Goal: Check status: Check status

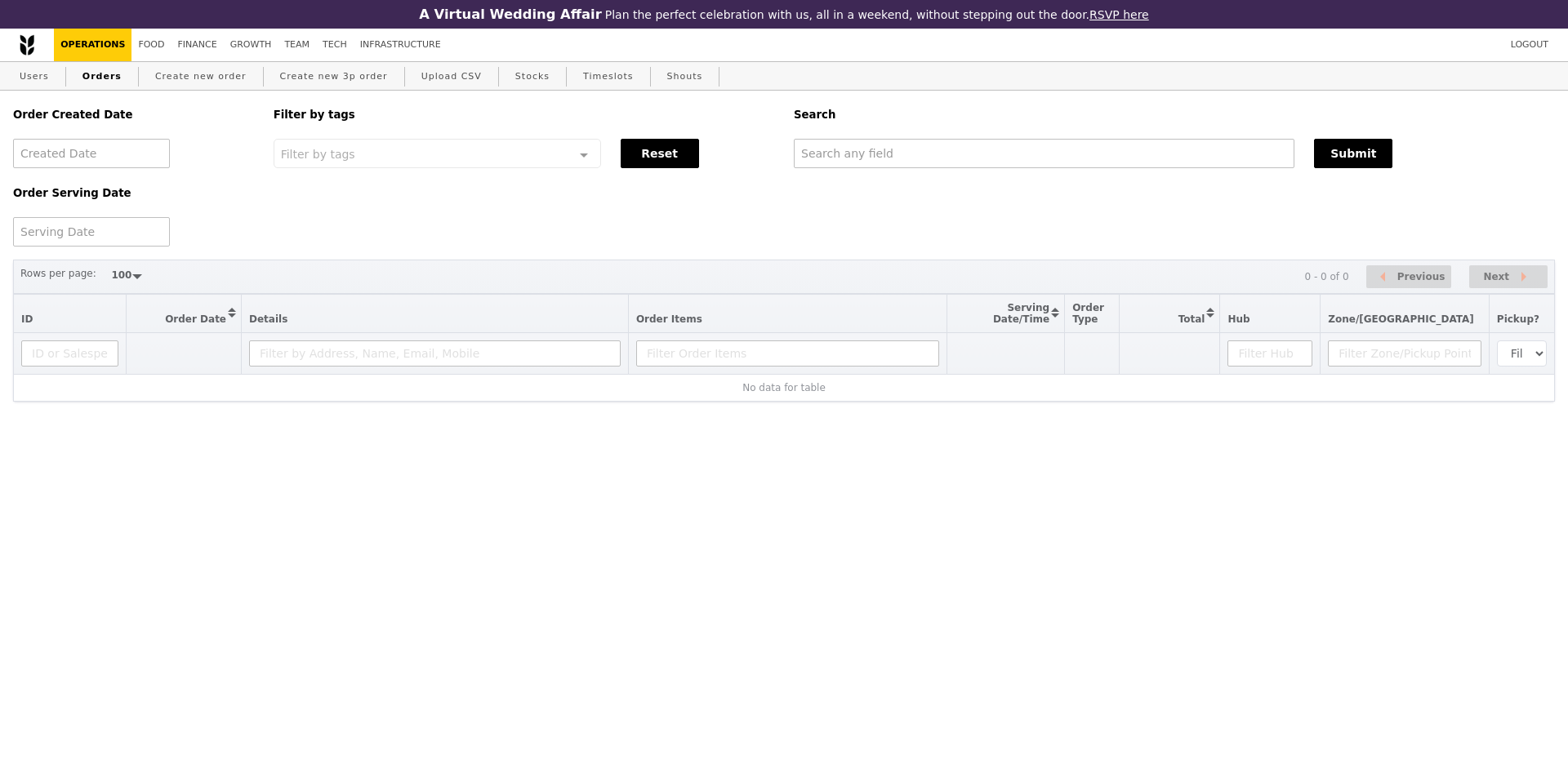
select select "100"
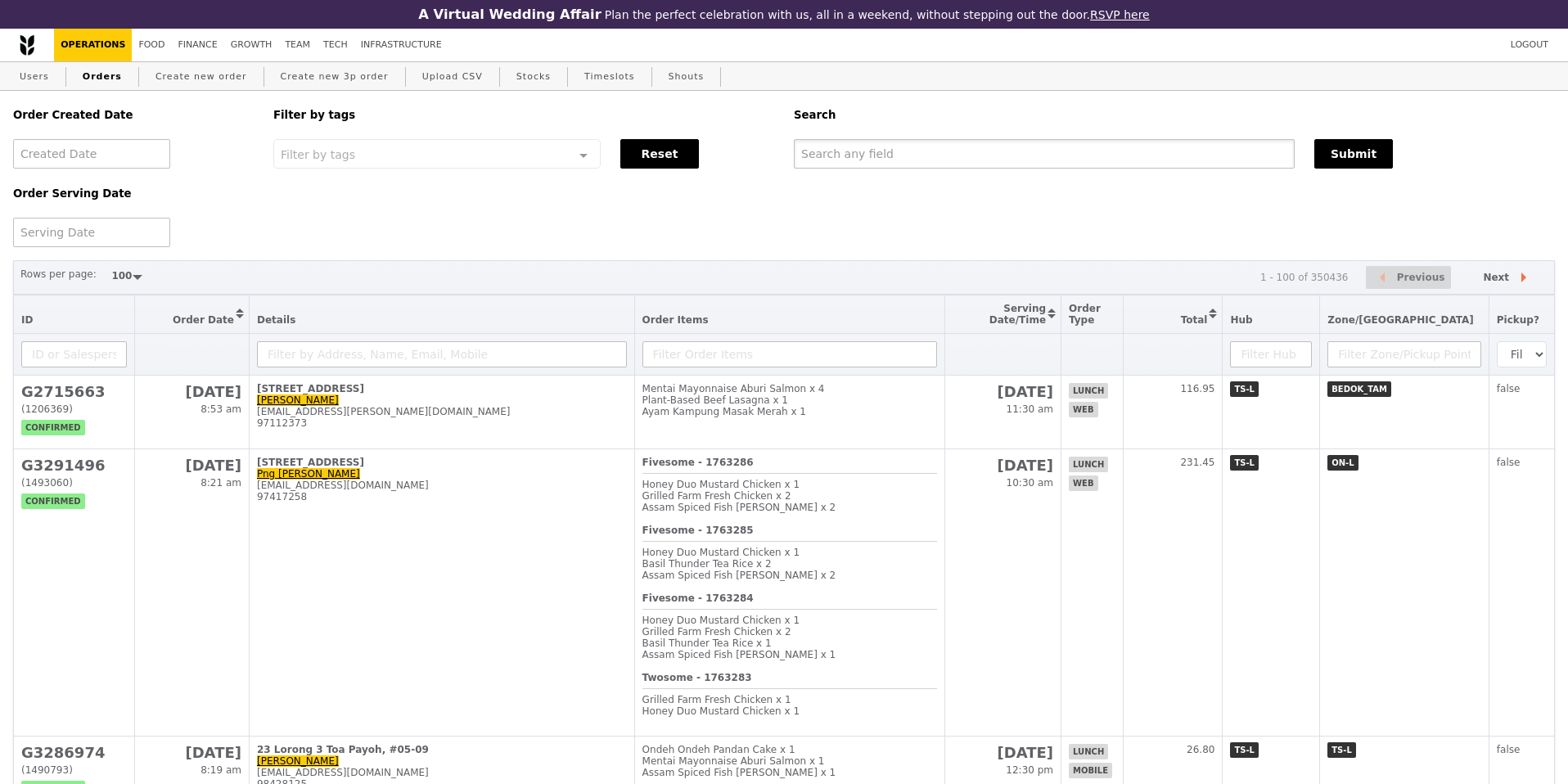
click at [859, 153] on input "text" at bounding box center [1044, 154] width 501 height 30
paste input "[PERSON_NAME][EMAIL_ADDRESS][PERSON_NAME][DOMAIN_NAME]"
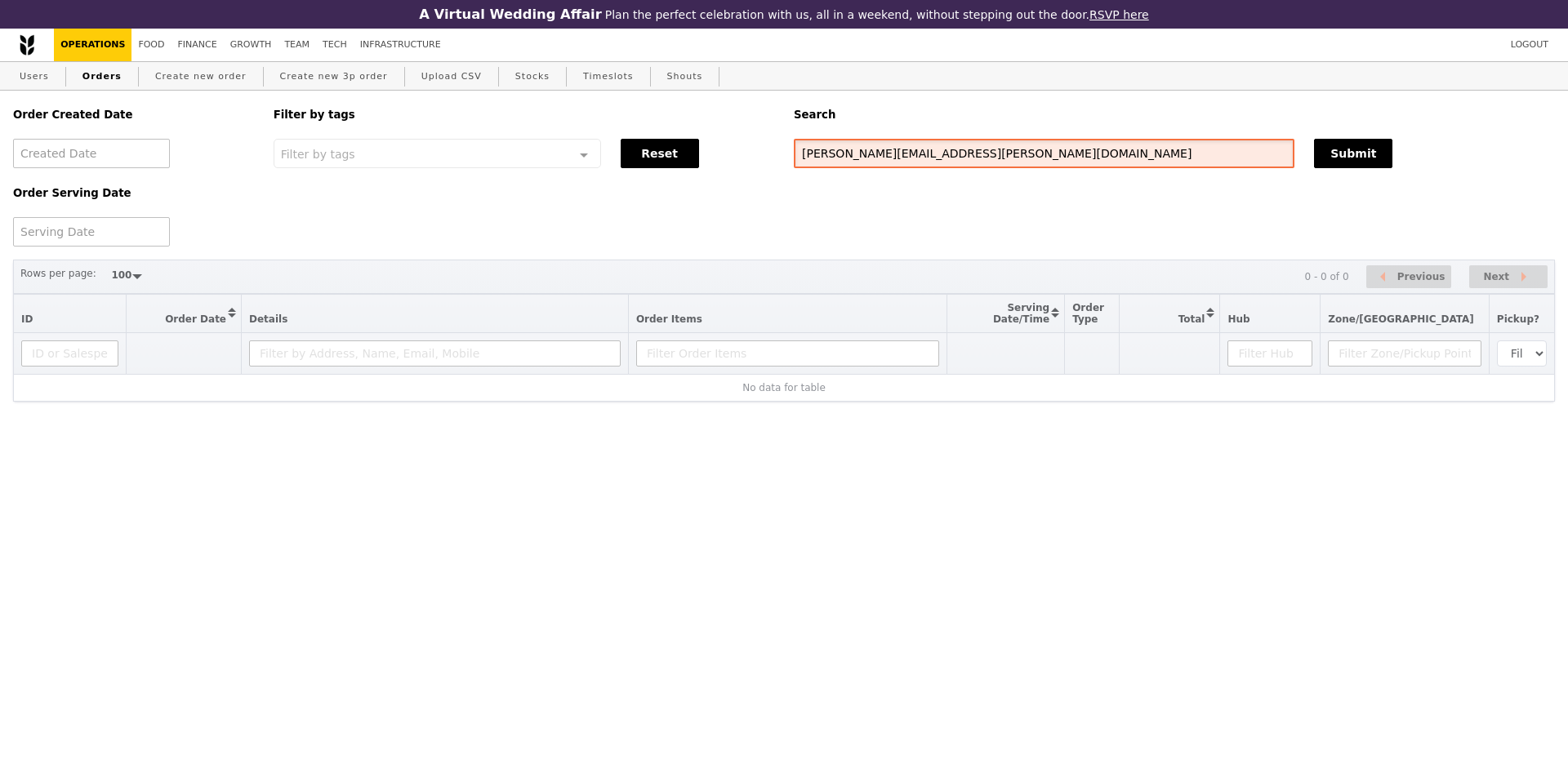
click at [883, 153] on input "[PERSON_NAME][EMAIL_ADDRESS][PERSON_NAME][DOMAIN_NAME]" at bounding box center [1043, 154] width 501 height 30
type input "[PERSON_NAME]"
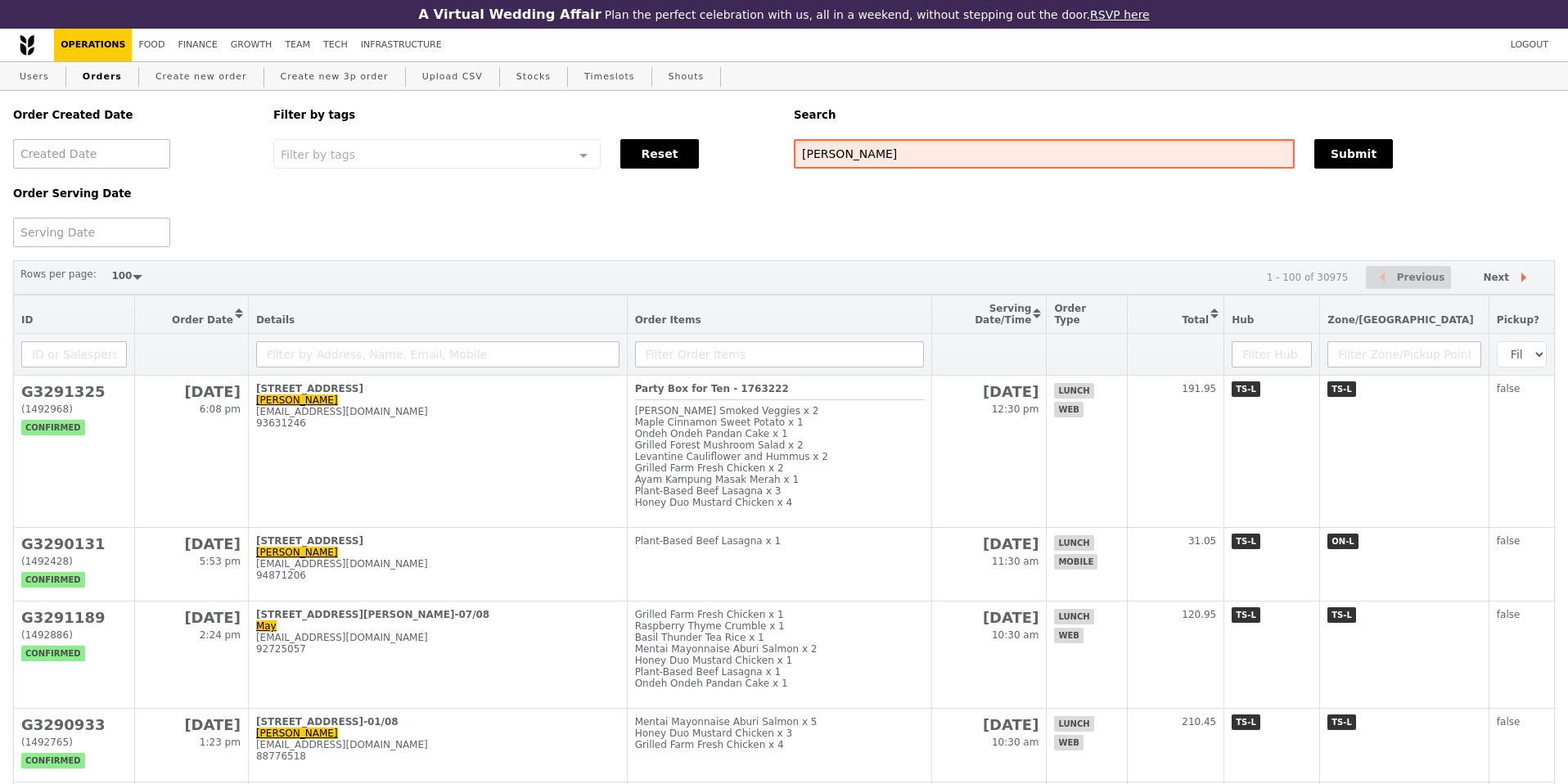
click at [923, 155] on input "[PERSON_NAME]" at bounding box center [1044, 154] width 501 height 30
type input "[PERSON_NAME]"
